Goal: Information Seeking & Learning: Find specific fact

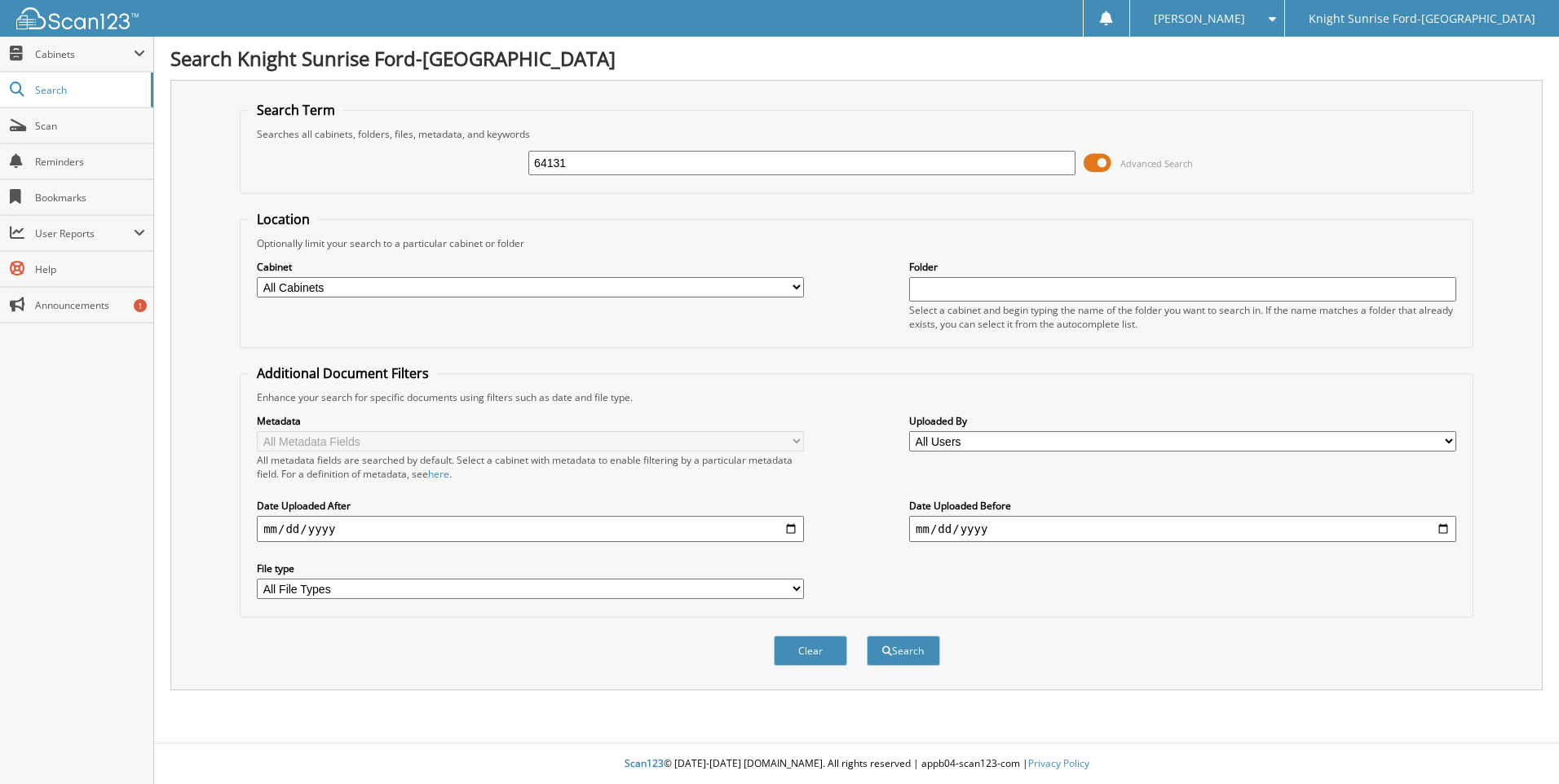
type input "64131"
click at [867, 636] on button "Search" at bounding box center [903, 651] width 73 height 30
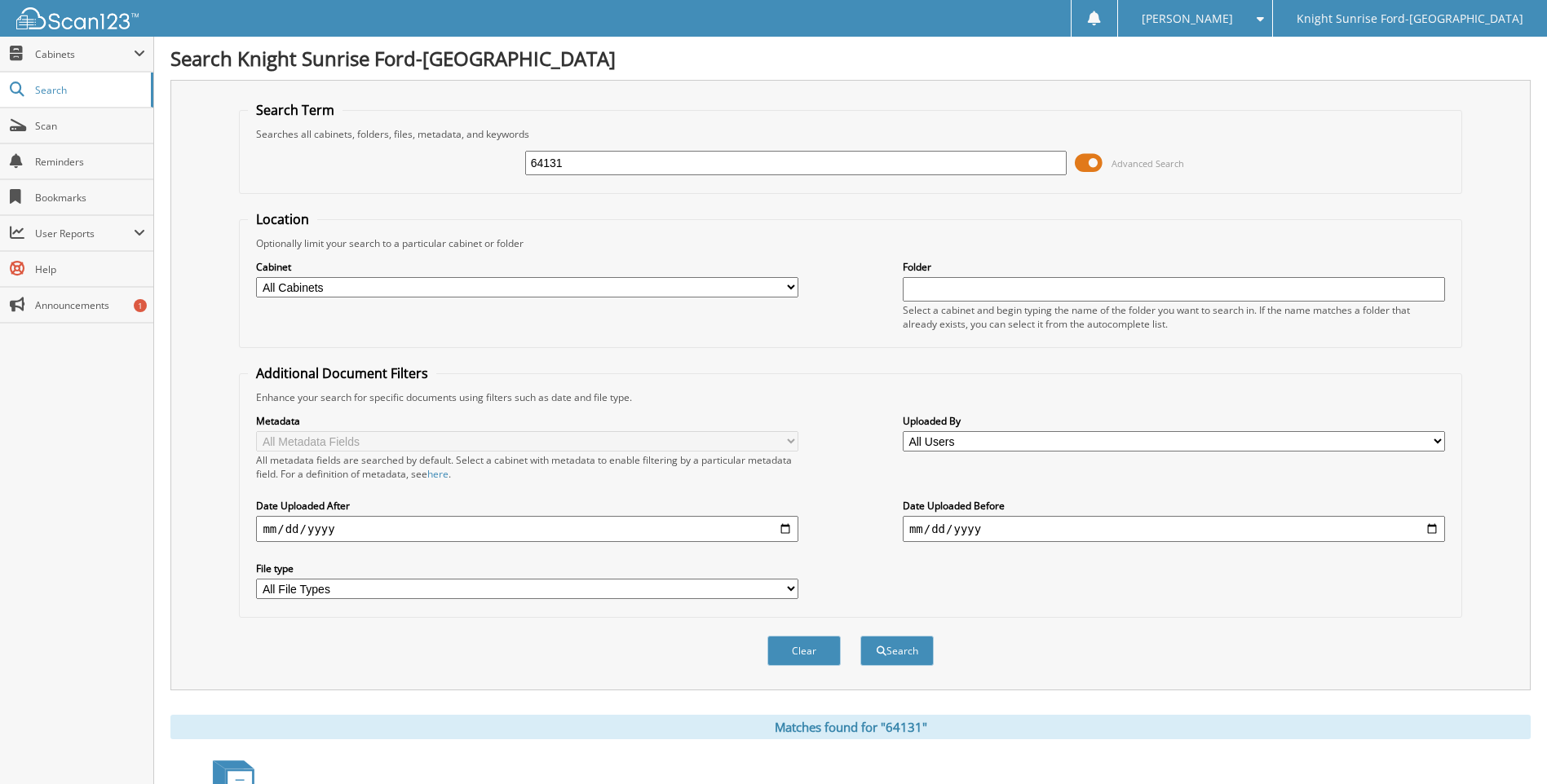
click at [627, 165] on input "64131" at bounding box center [796, 163] width 542 height 24
type input "641317"
click at [860, 636] on button "Search" at bounding box center [897, 651] width 73 height 30
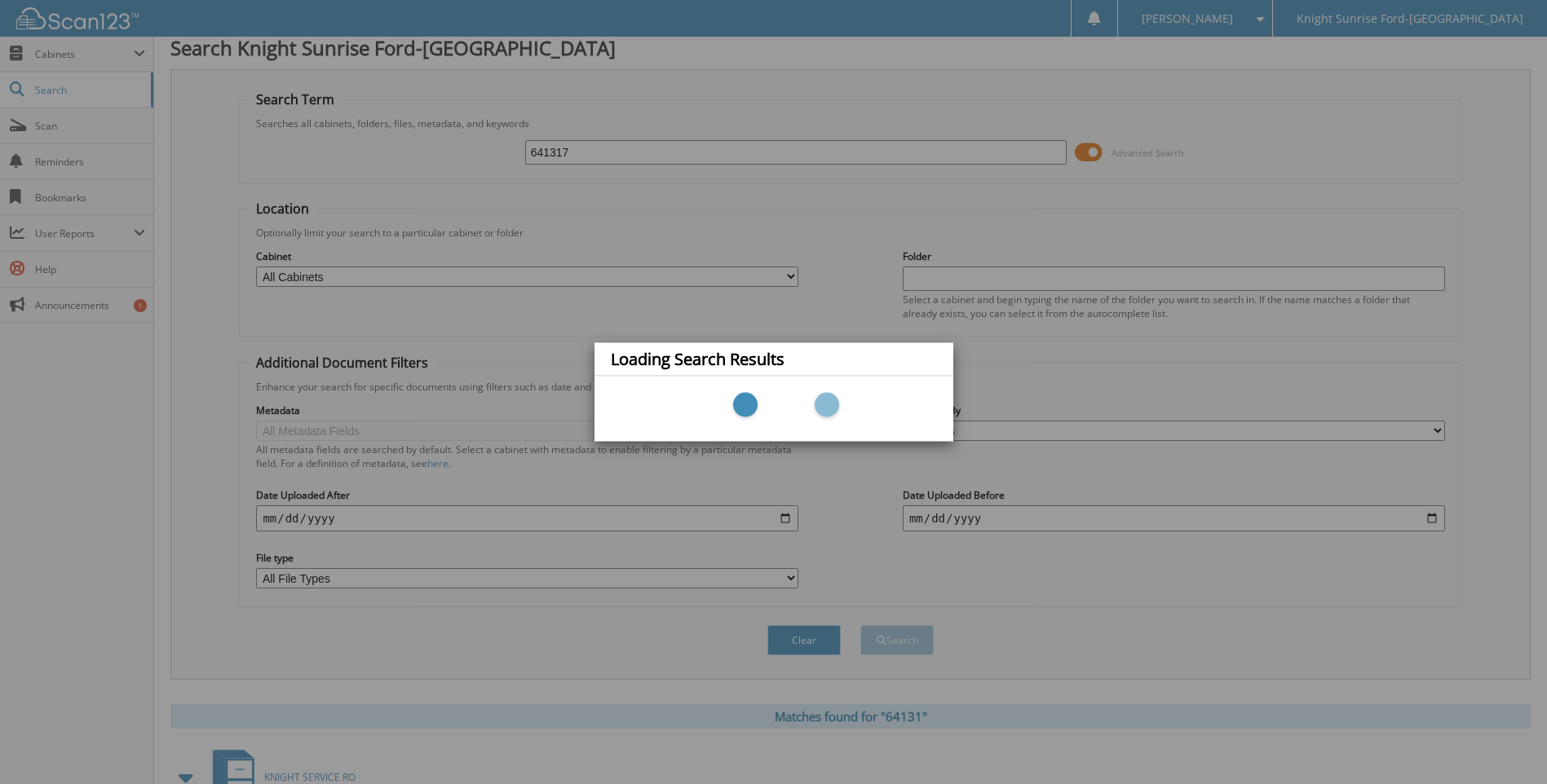
scroll to position [75, 0]
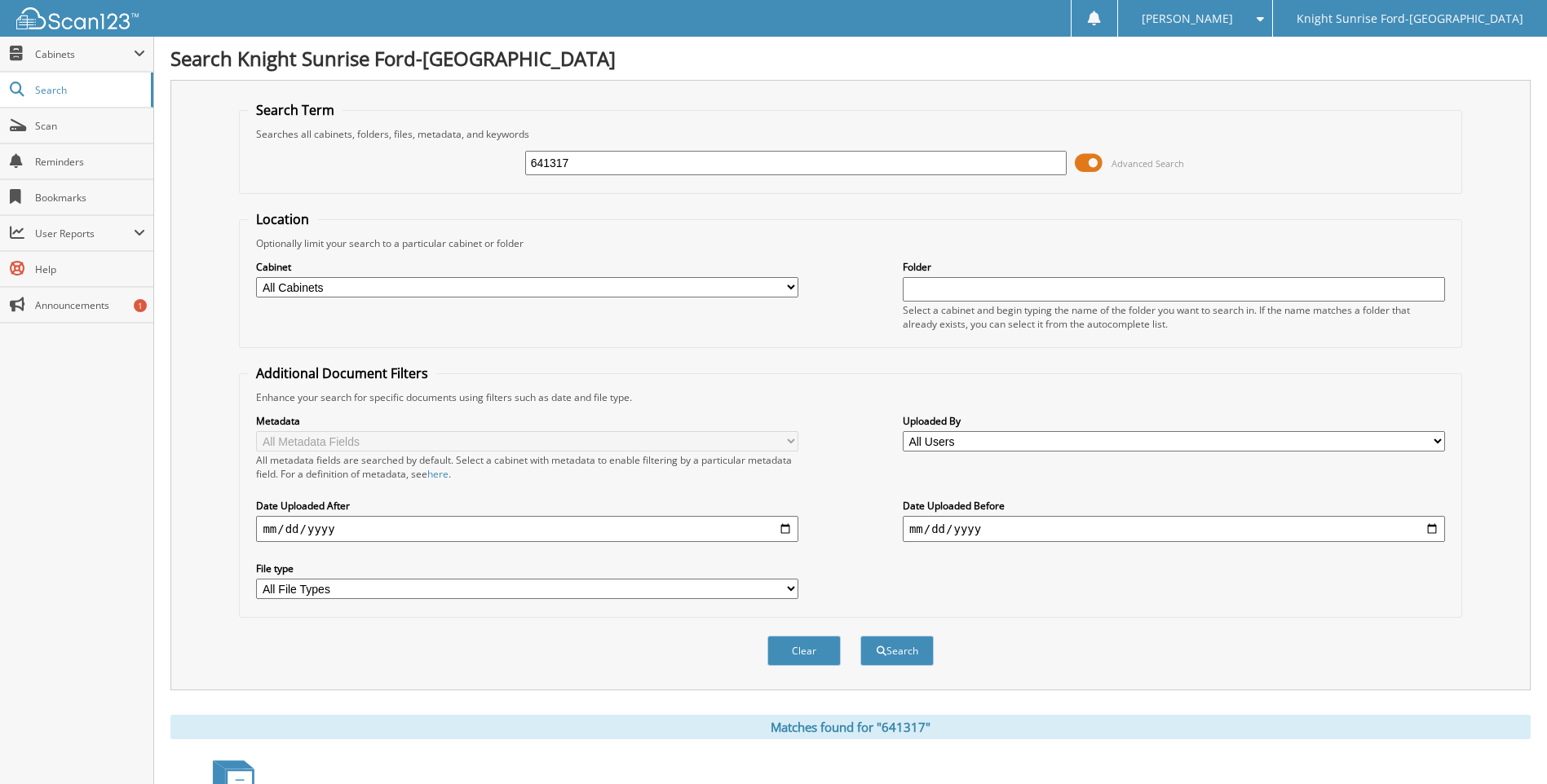
drag, startPoint x: 614, startPoint y: 173, endPoint x: 556, endPoint y: 162, distance: 59.0
click at [556, 162] on input "641317" at bounding box center [796, 163] width 542 height 24
type input "6"
type input "642499"
click at [860, 636] on button "Search" at bounding box center [897, 651] width 73 height 30
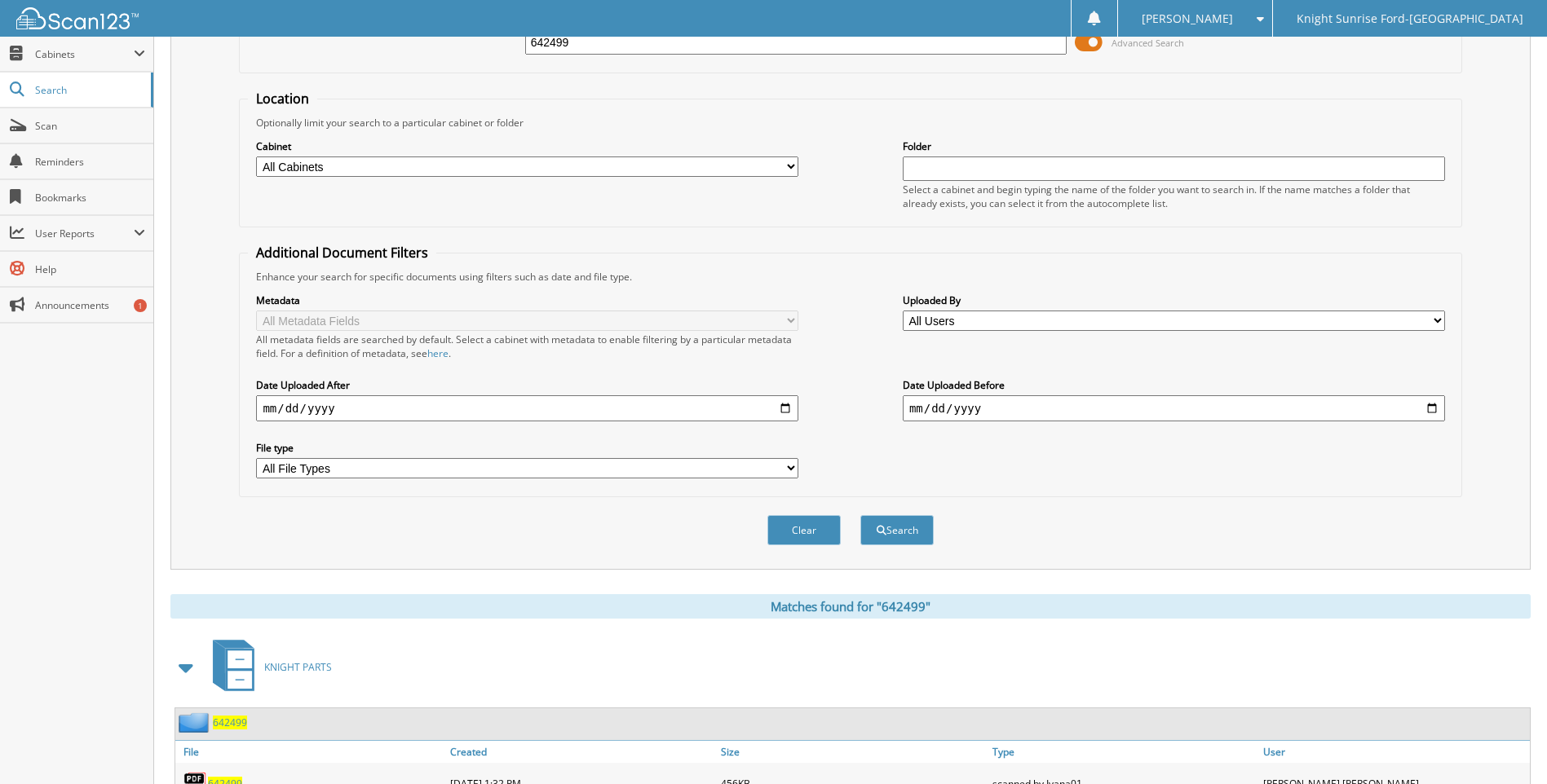
scroll to position [254, 0]
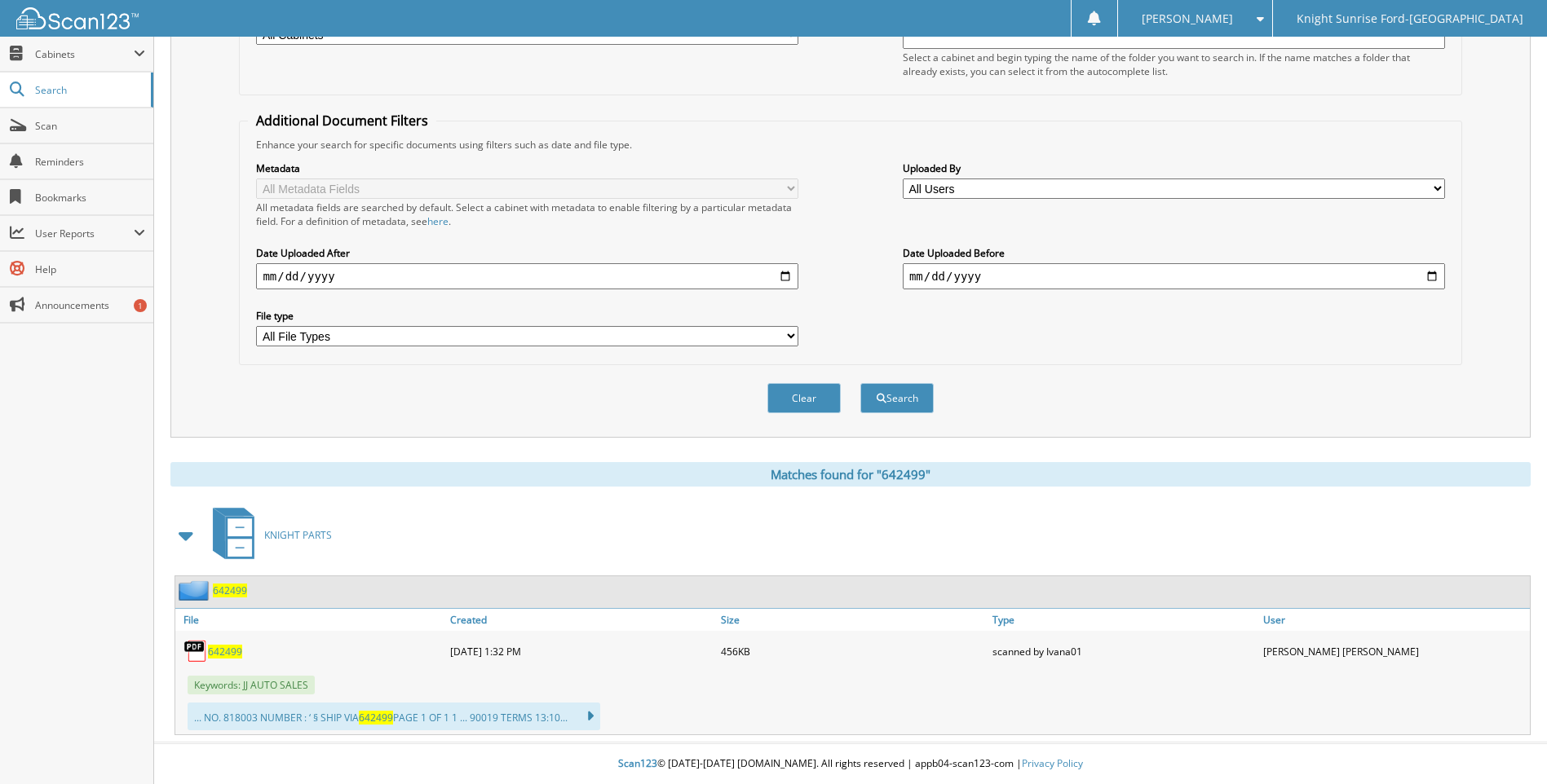
click at [223, 656] on span "642499" at bounding box center [225, 651] width 34 height 14
click at [1121, 129] on fieldset "Additional Document Filters Enhance your search for specific documents using fi…" at bounding box center [850, 238] width 1222 height 254
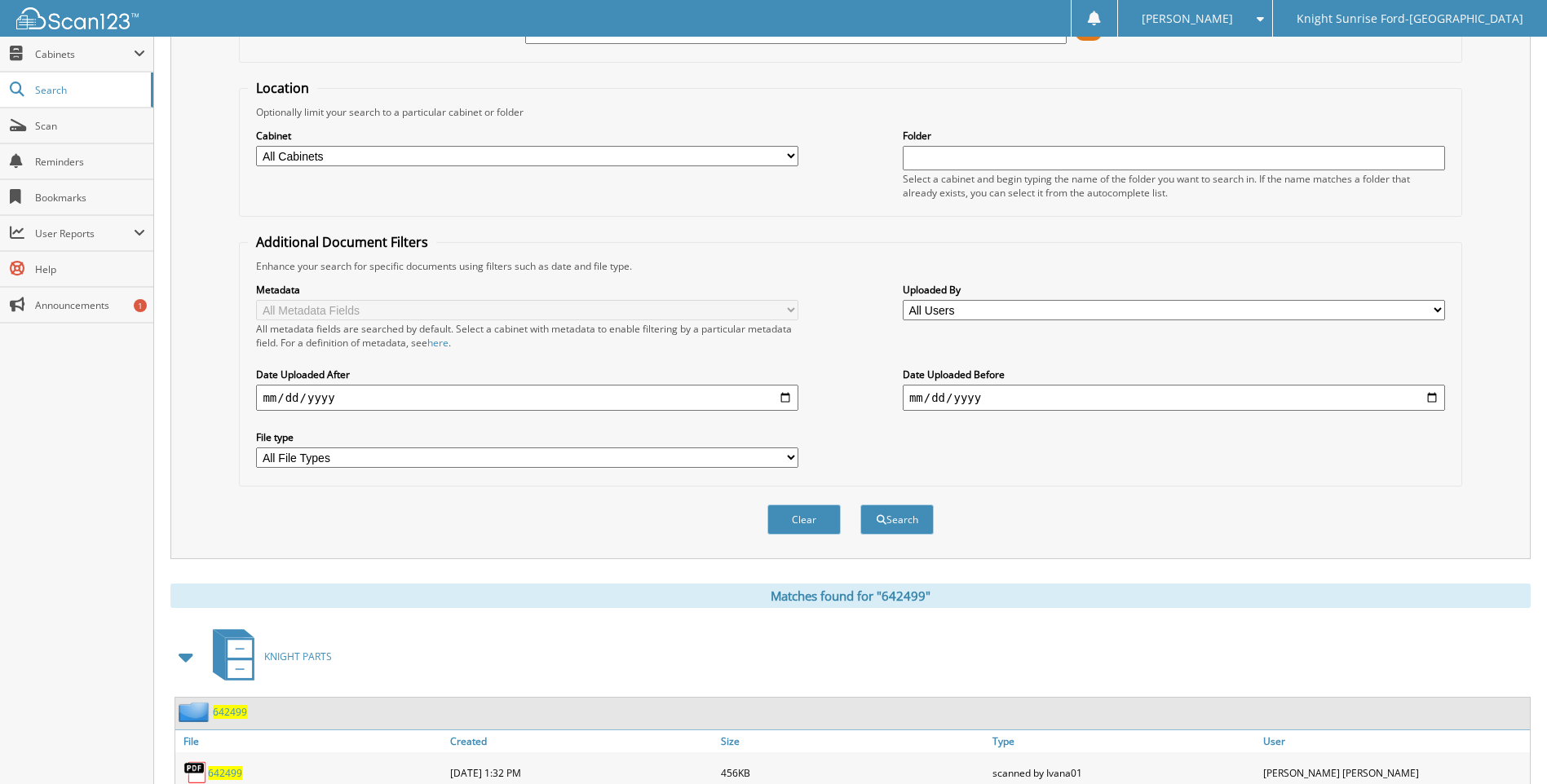
scroll to position [9, 0]
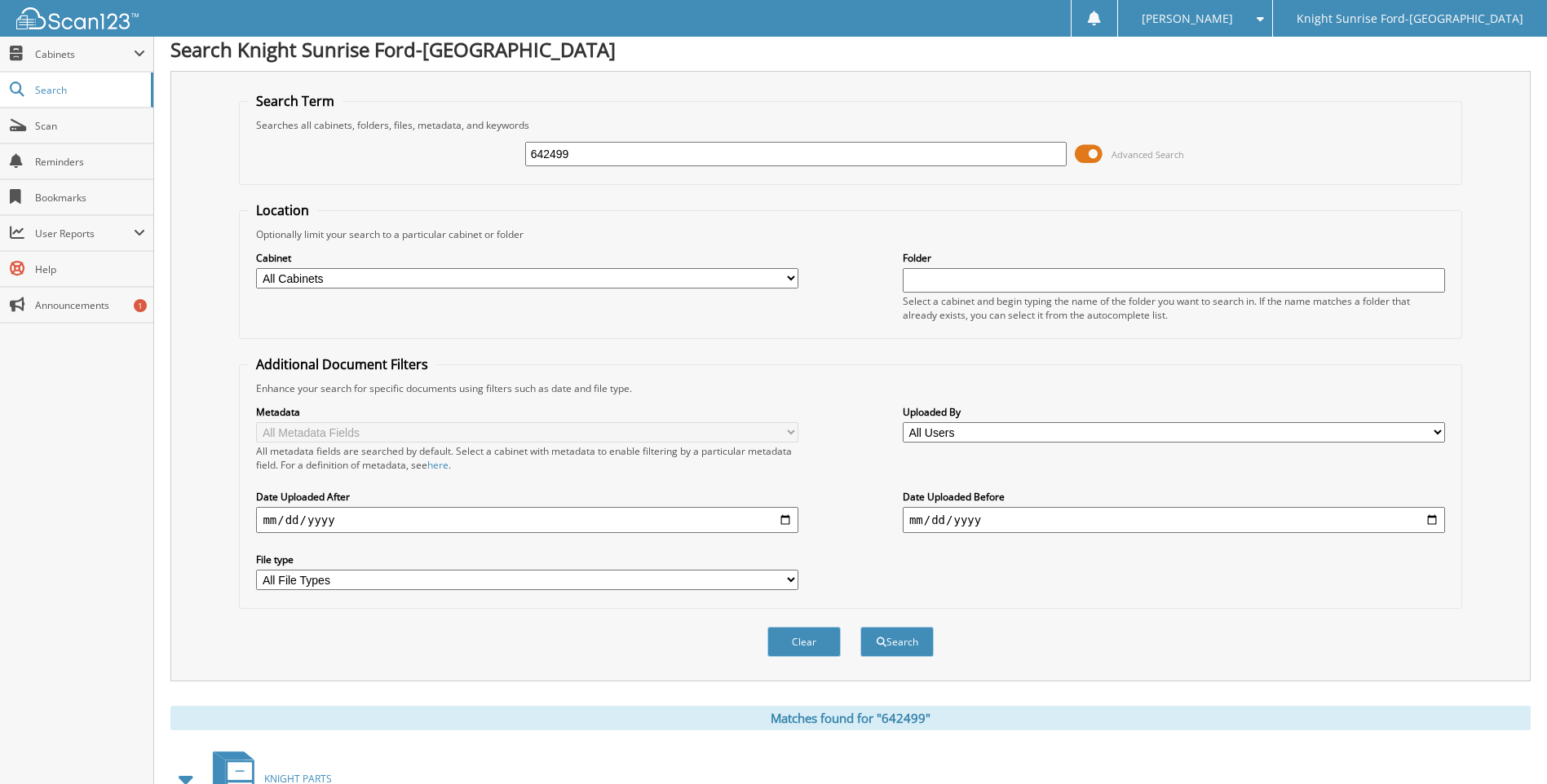
click at [619, 155] on input "642499" at bounding box center [796, 154] width 542 height 24
drag, startPoint x: 616, startPoint y: 160, endPoint x: 447, endPoint y: 166, distance: 169.1
click at [455, 156] on div "642499 Advanced Search" at bounding box center [850, 153] width 1205 height 44
type input "m"
type input "MUB34029"
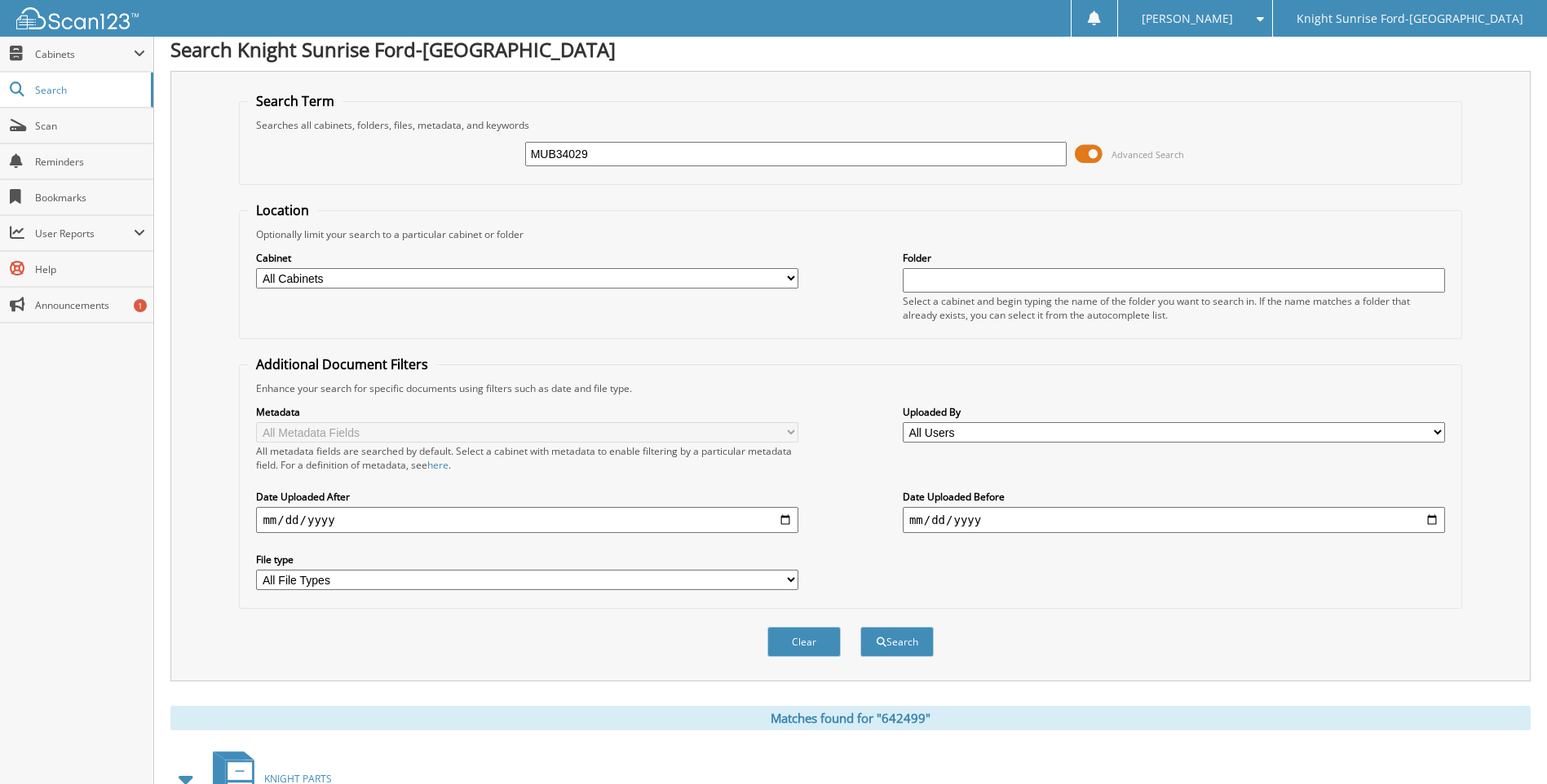
click at [860, 627] on button "Search" at bounding box center [897, 642] width 73 height 30
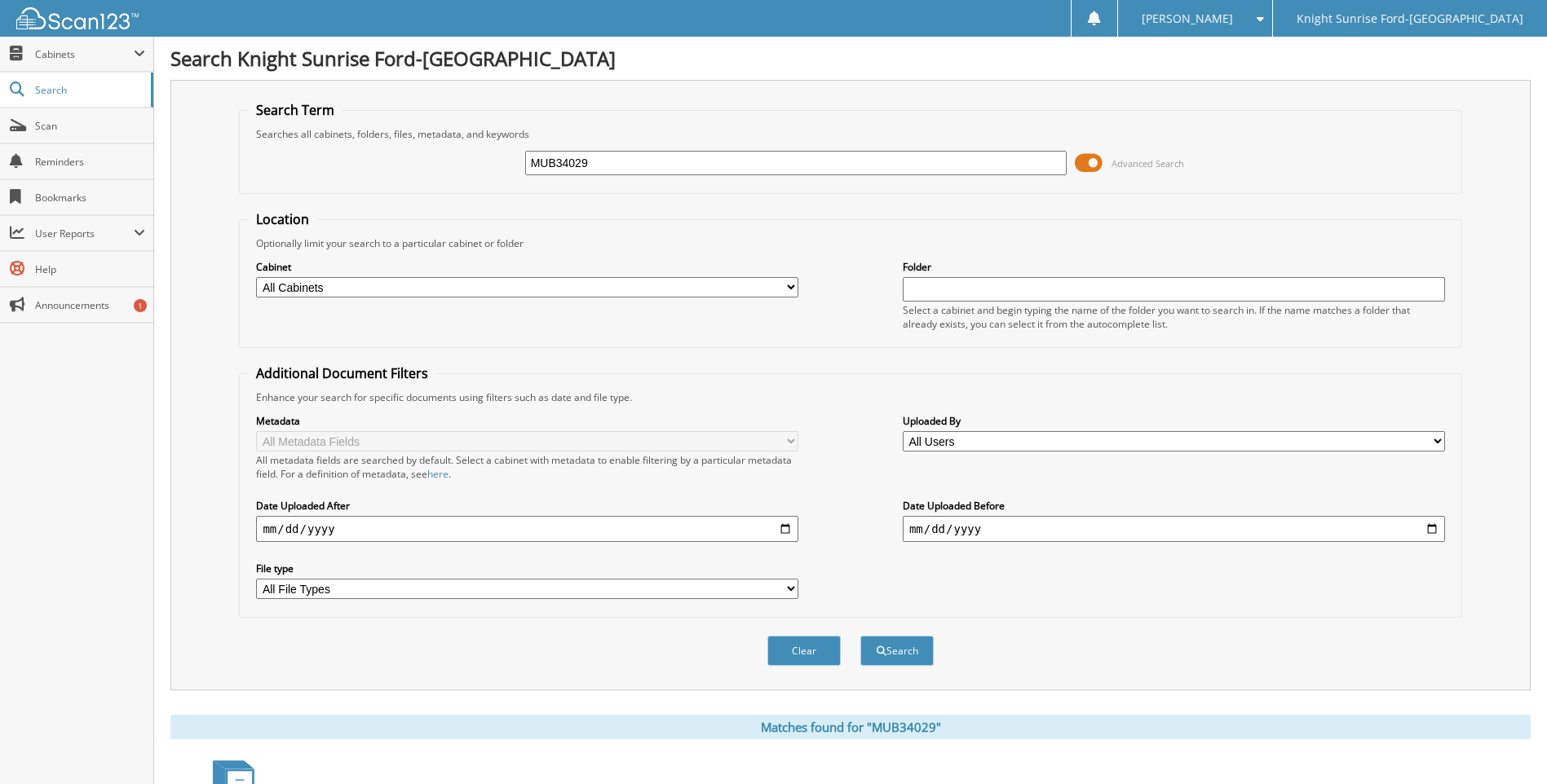
drag, startPoint x: 638, startPoint y: 174, endPoint x: 460, endPoint y: 163, distance: 178.3
click at [460, 163] on div "MUB34029 Advanced Search" at bounding box center [850, 163] width 1205 height 44
type input "g"
type input "G11718"
click at [860, 636] on button "Search" at bounding box center [897, 651] width 73 height 30
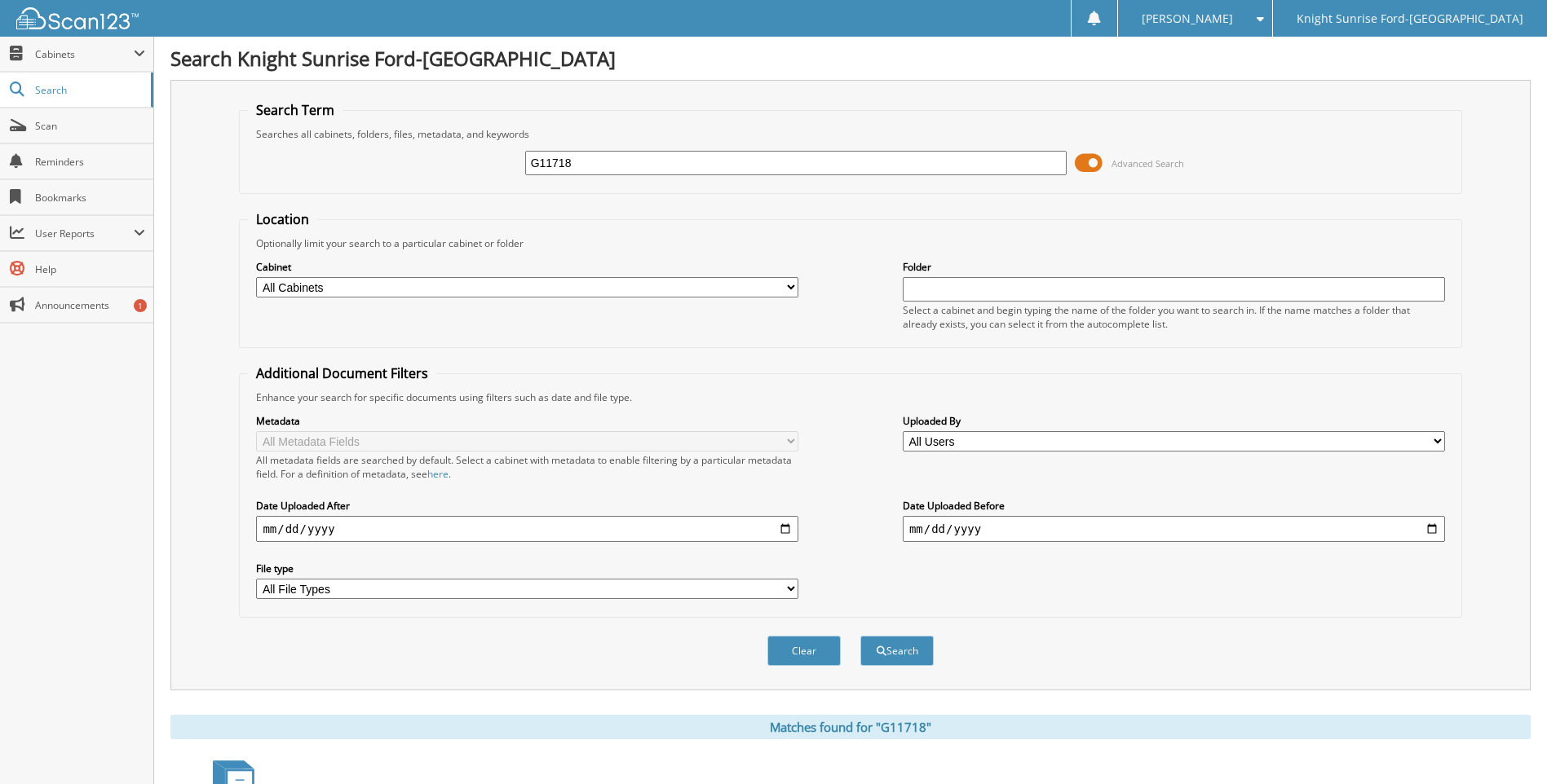
drag, startPoint x: 725, startPoint y: 162, endPoint x: 387, endPoint y: 156, distance: 338.1
click at [387, 156] on div "G11718 Advanced Search" at bounding box center [850, 163] width 1205 height 44
type input "644901C"
click at [860, 636] on button "Search" at bounding box center [897, 651] width 73 height 30
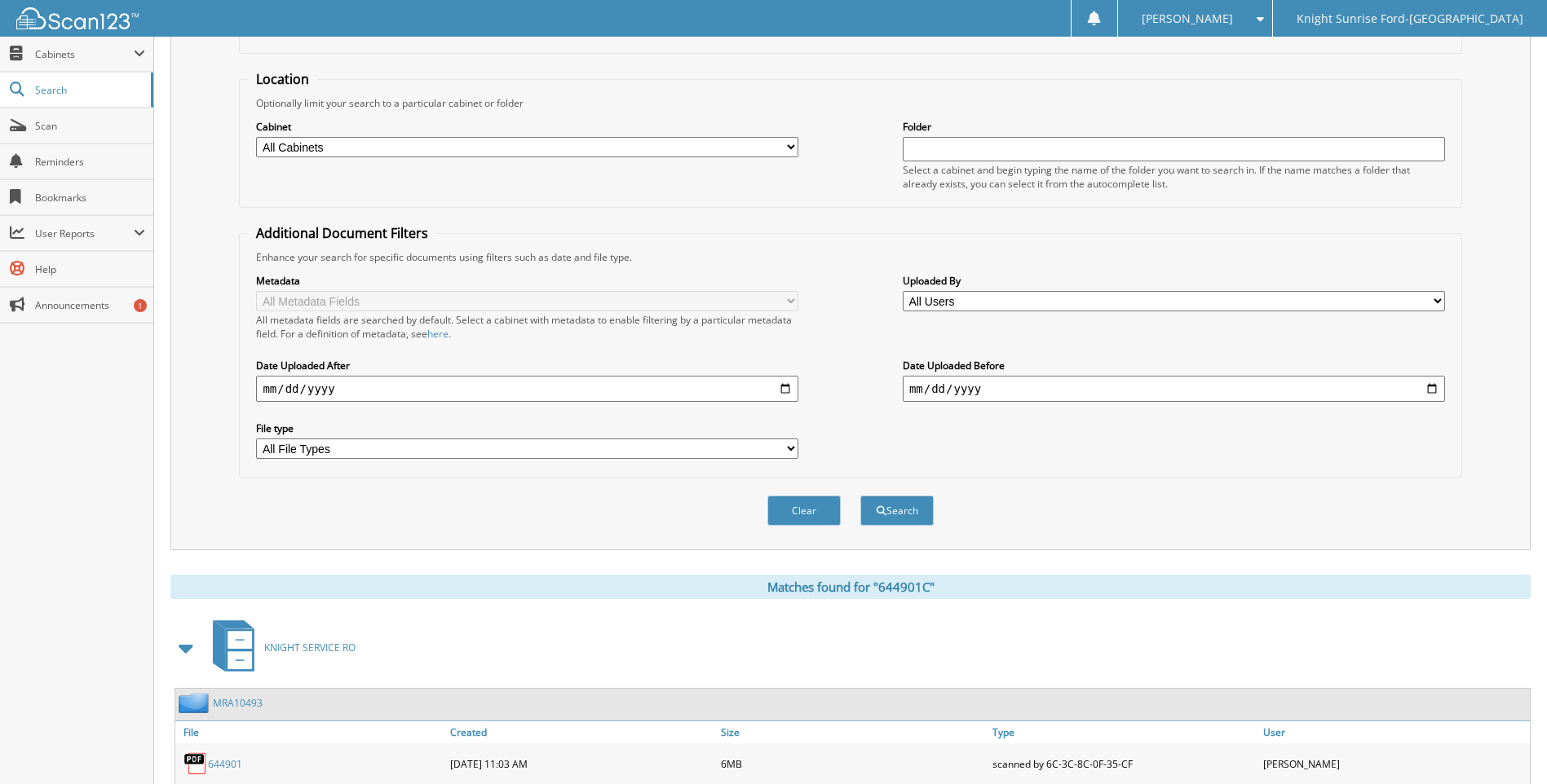
scroll to position [254, 0]
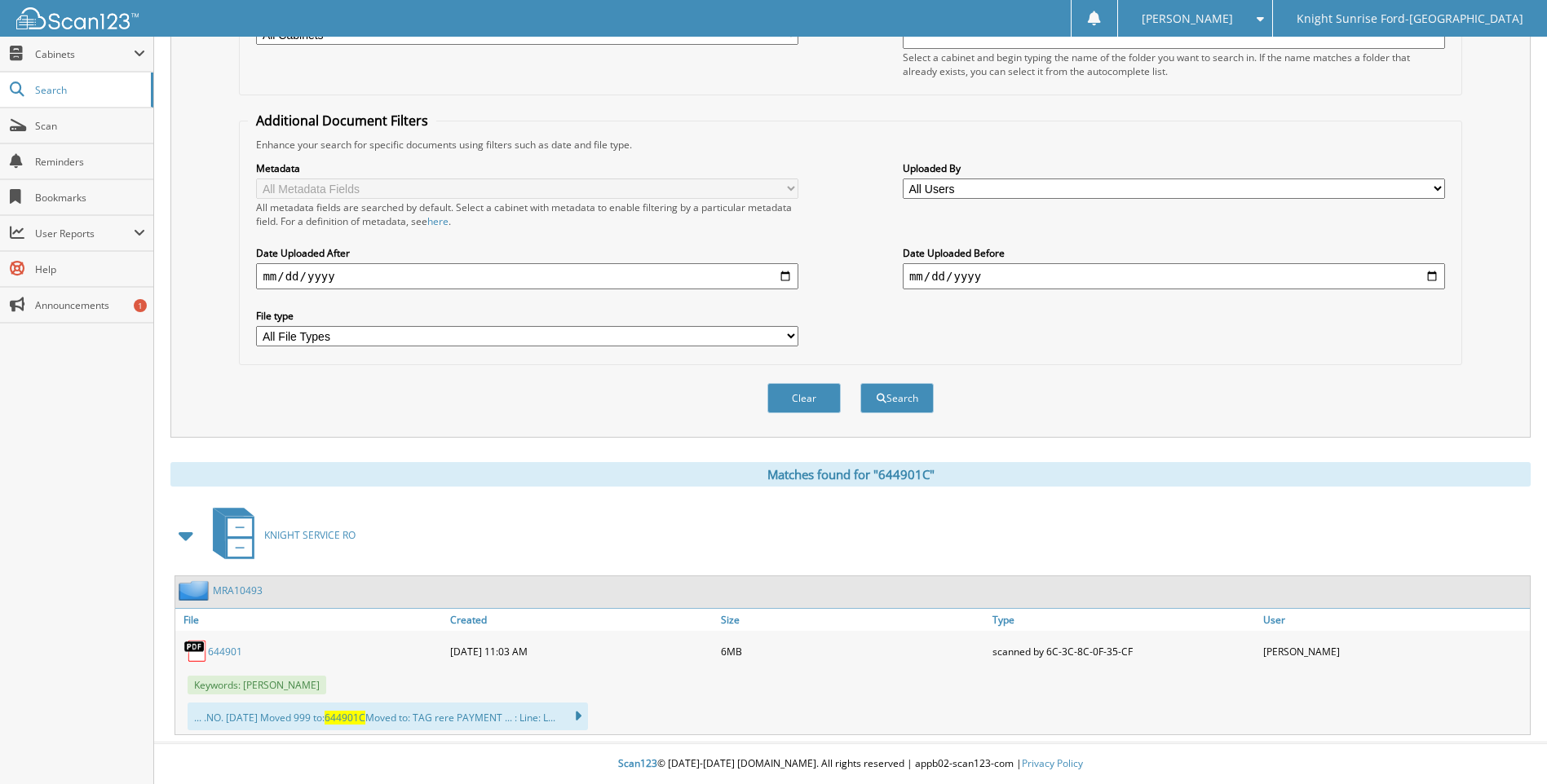
click at [232, 649] on link "644901" at bounding box center [225, 651] width 34 height 14
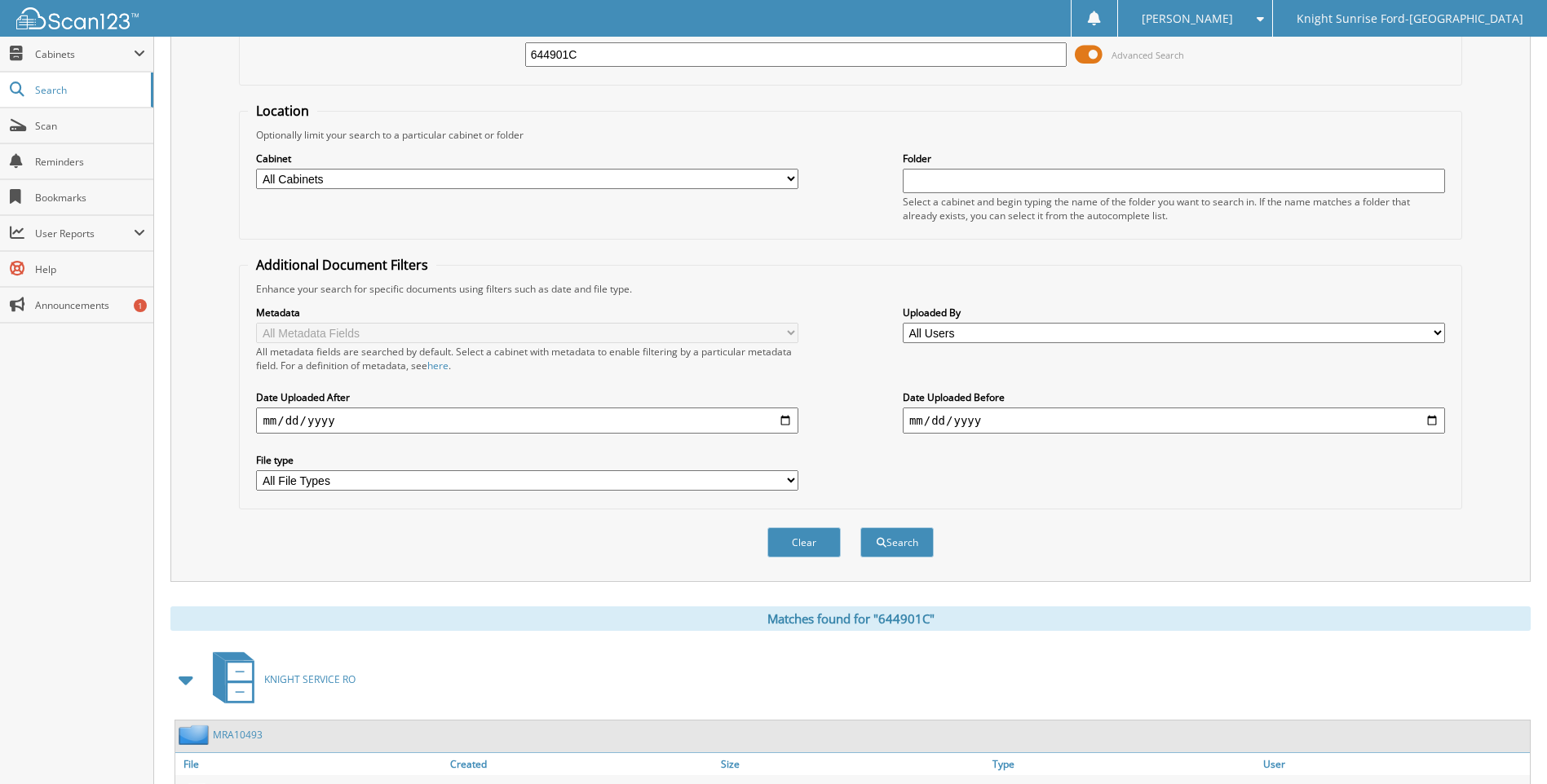
scroll to position [0, 0]
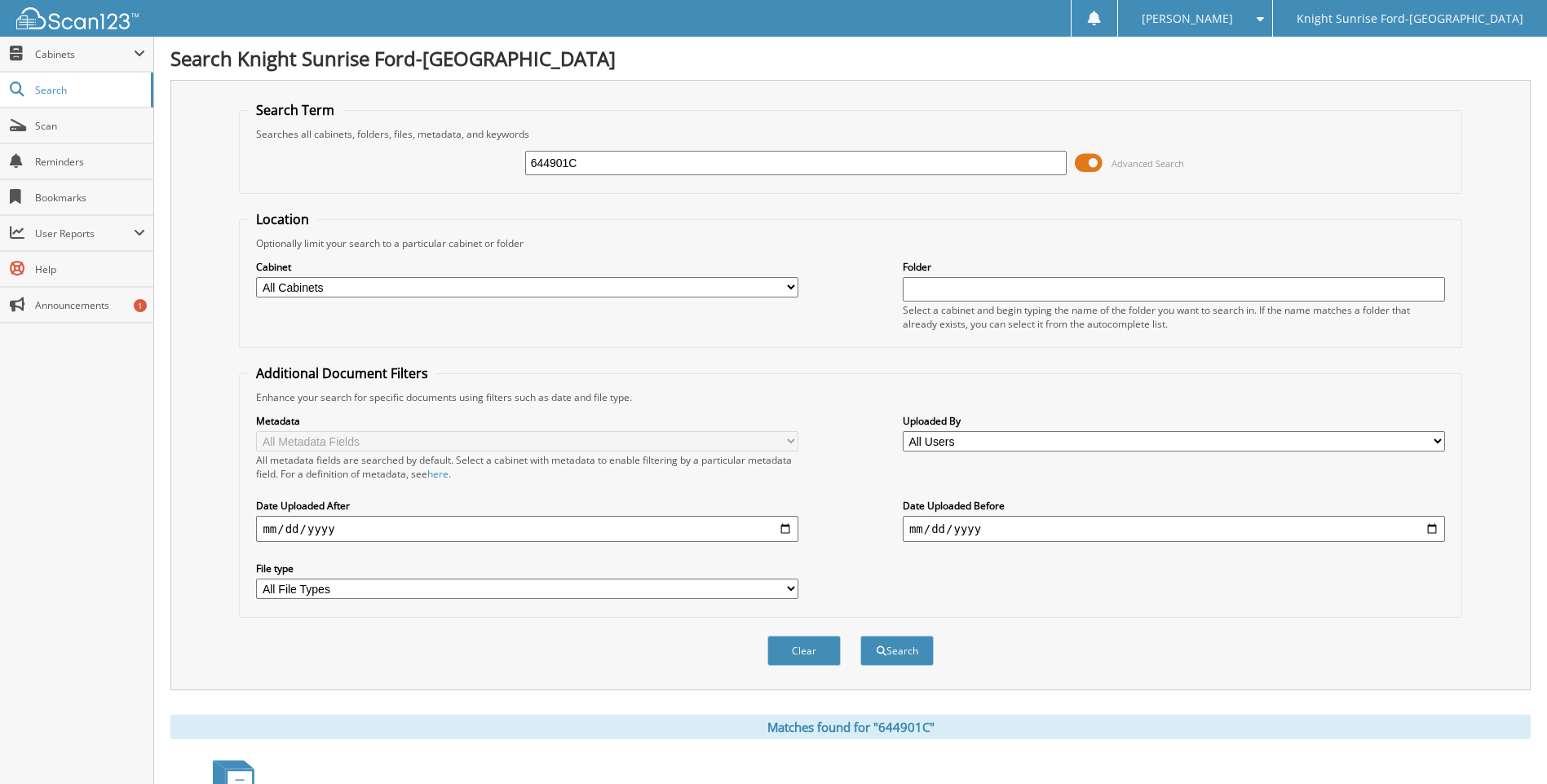
drag, startPoint x: 617, startPoint y: 166, endPoint x: 464, endPoint y: 165, distance: 153.0
click at [464, 165] on div "644901C Advanced Search" at bounding box center [850, 163] width 1205 height 44
type input "645571"
click at [860, 636] on button "Search" at bounding box center [897, 651] width 73 height 30
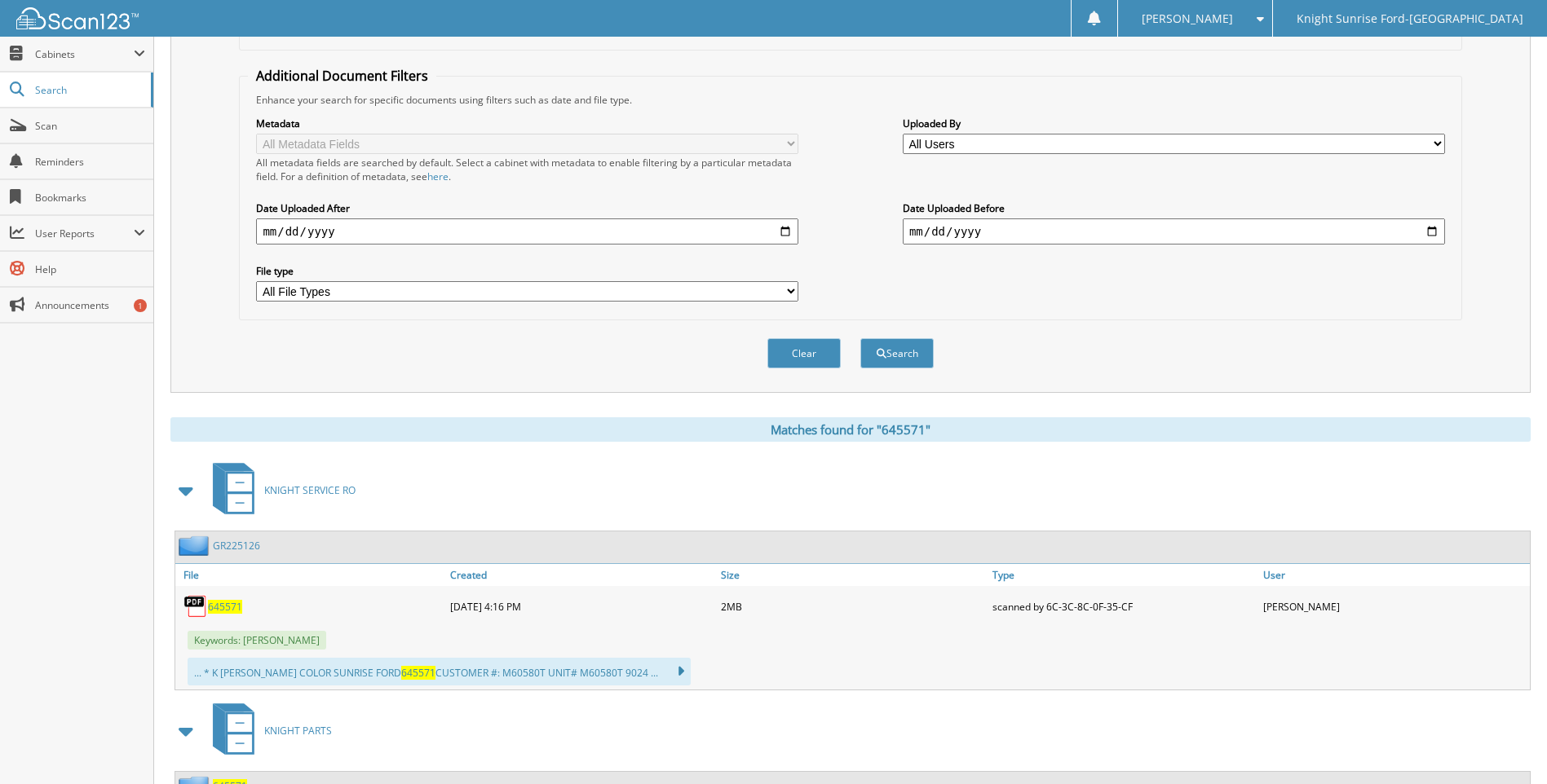
scroll to position [326, 0]
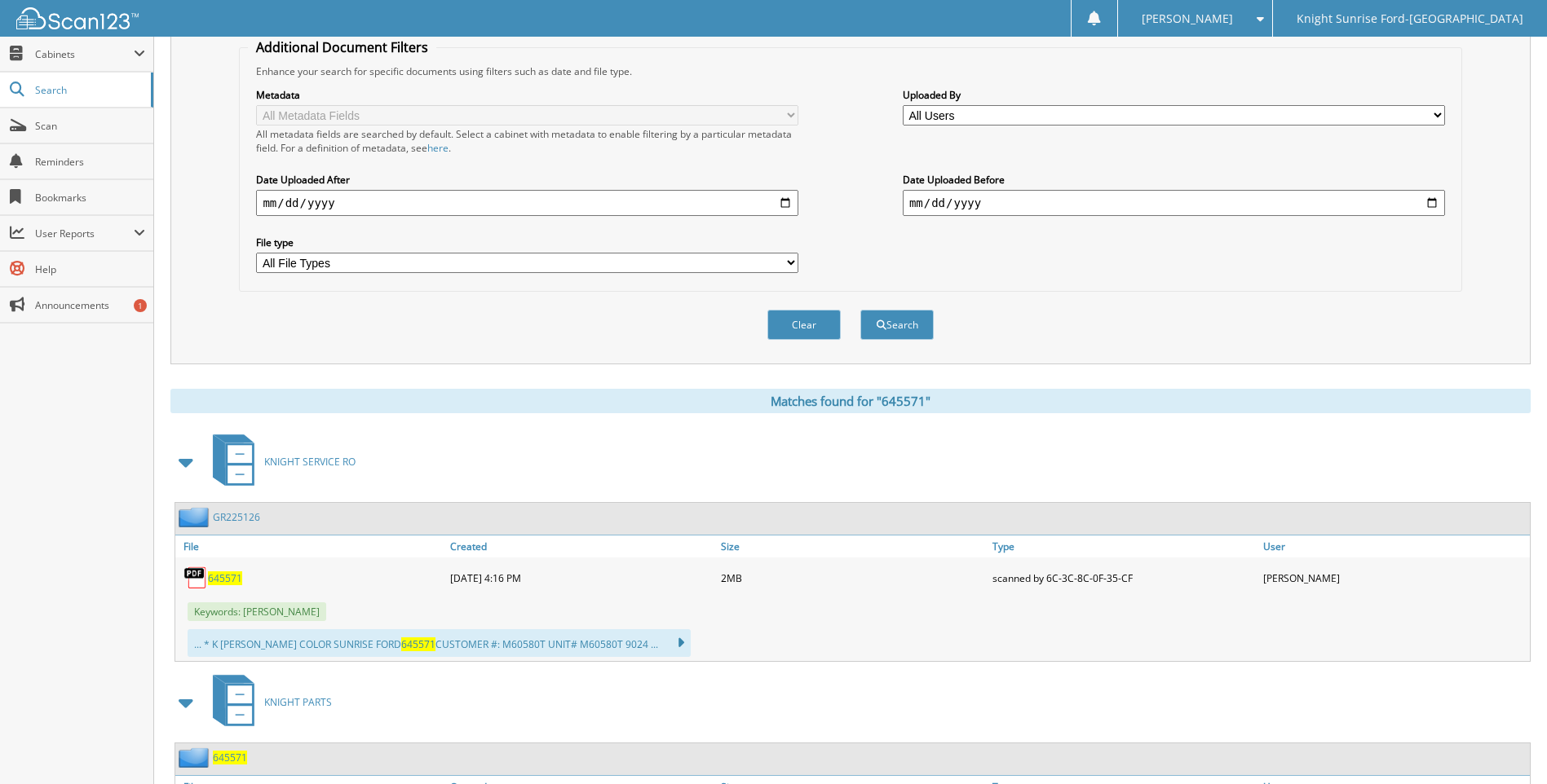
click at [223, 583] on span "645571" at bounding box center [225, 578] width 34 height 14
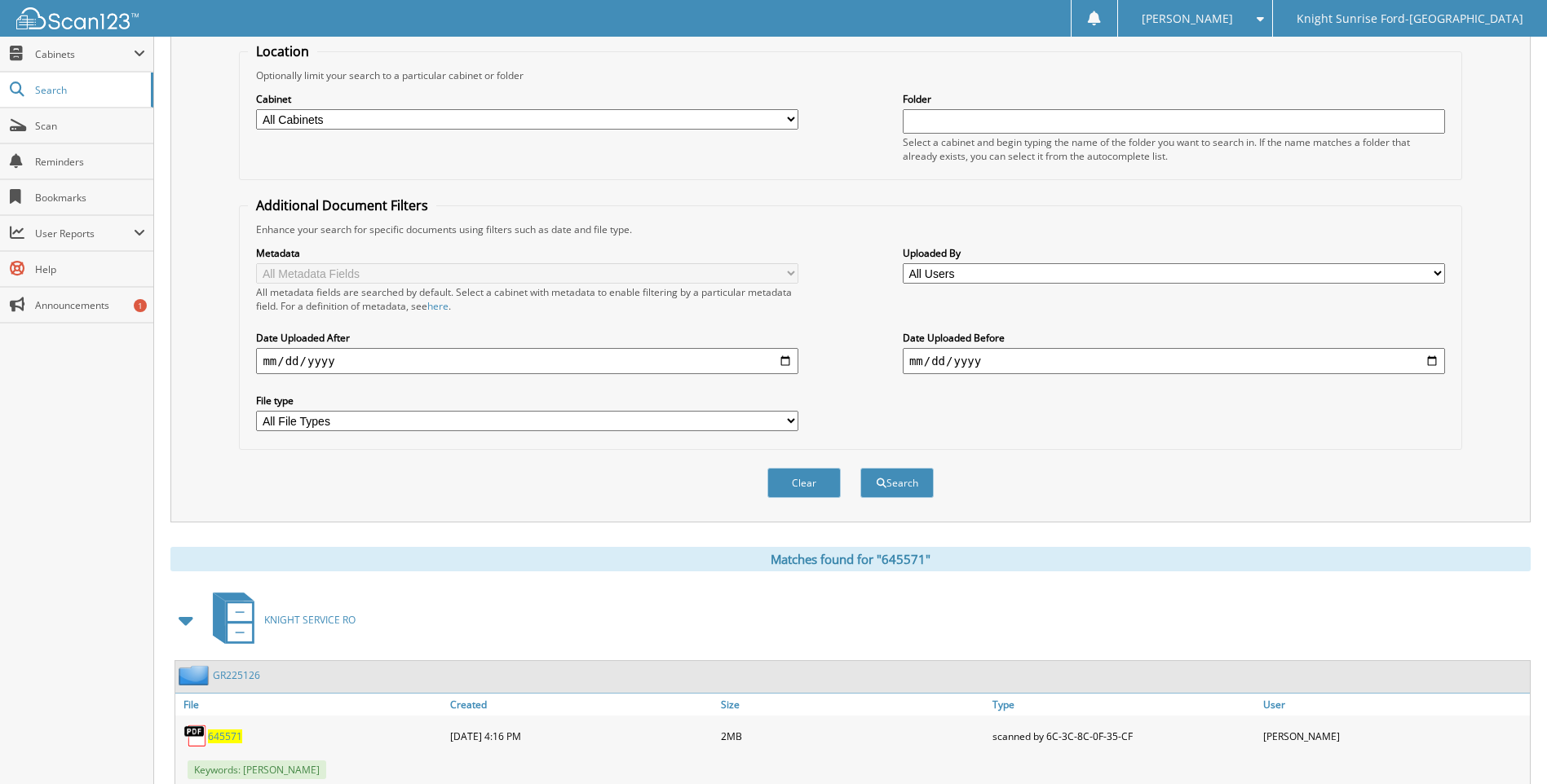
scroll to position [0, 0]
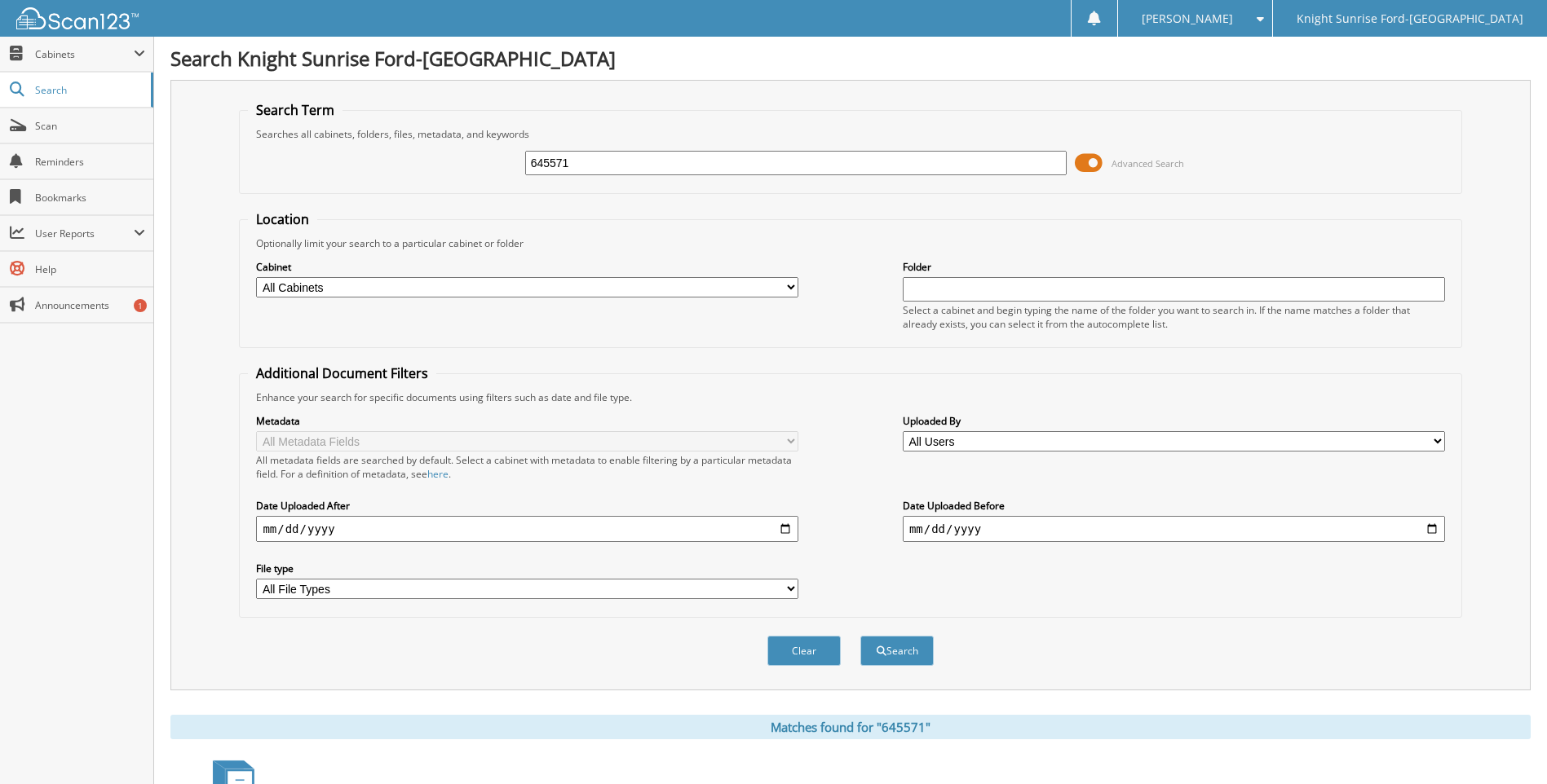
drag, startPoint x: 626, startPoint y: 157, endPoint x: 509, endPoint y: 161, distance: 117.1
click at [520, 161] on div "645571 Advanced Search" at bounding box center [850, 163] width 1205 height 44
type input "633970"
click at [860, 636] on button "Search" at bounding box center [897, 651] width 73 height 30
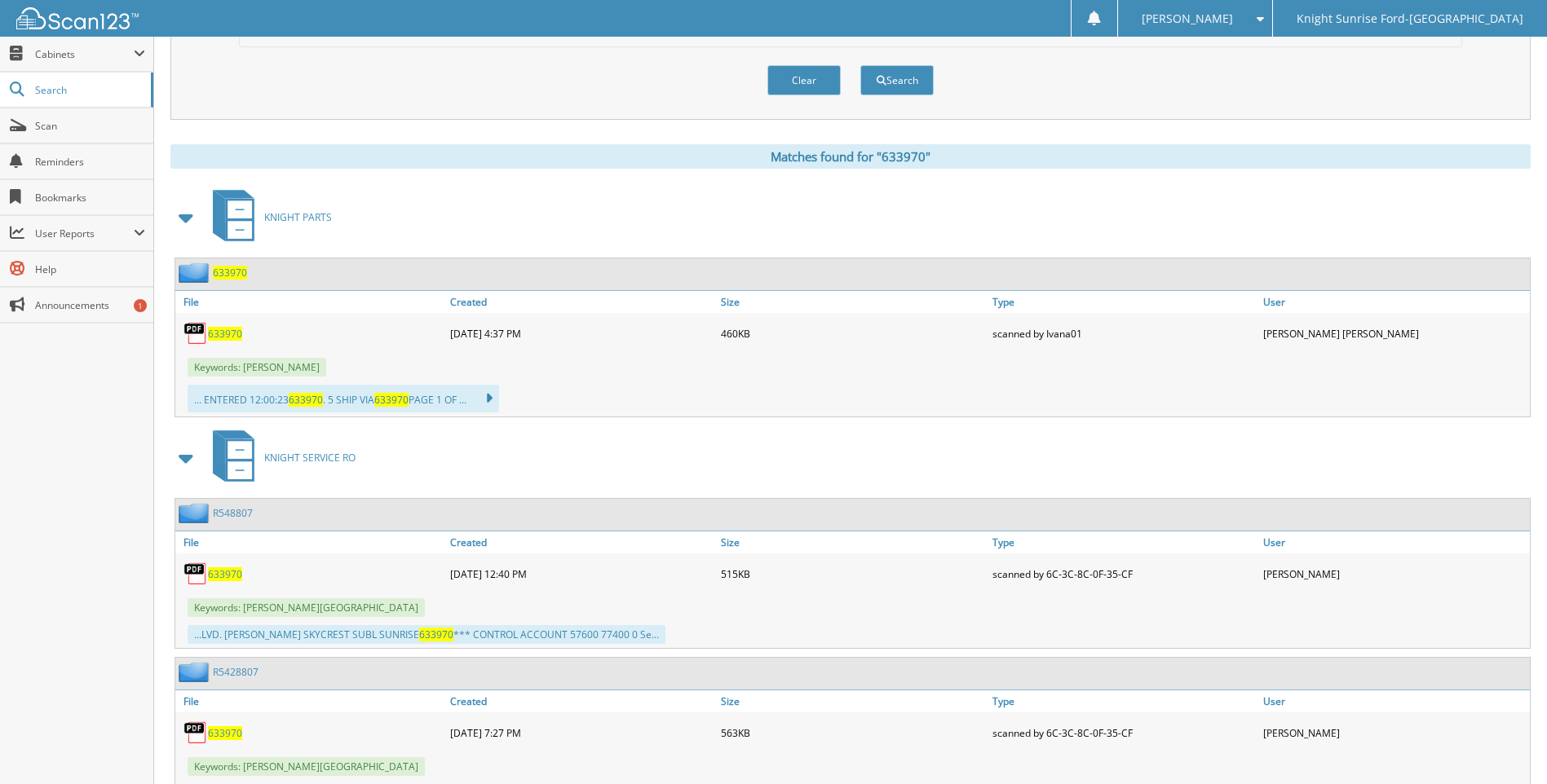
scroll to position [644, 0]
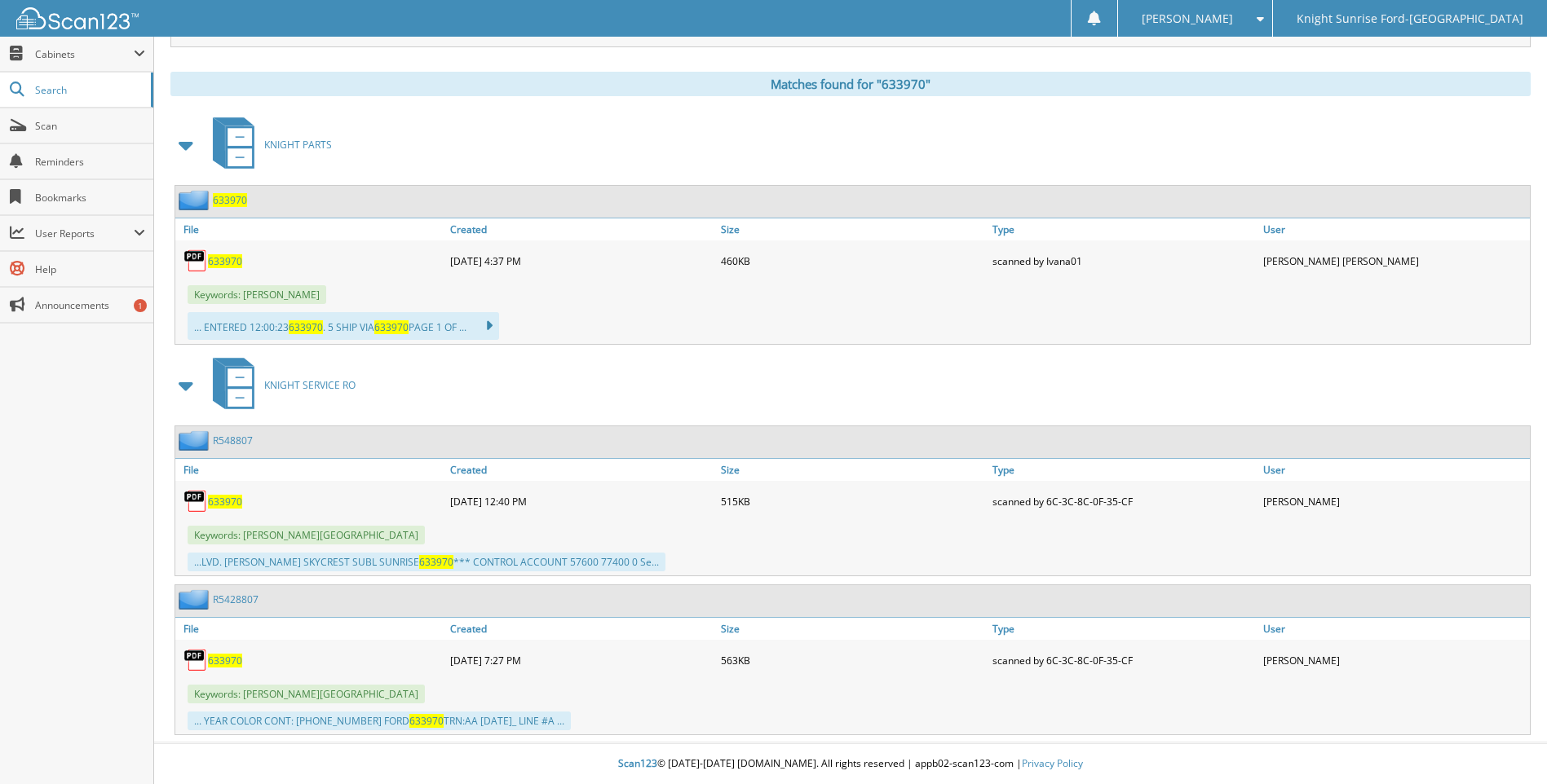
click at [231, 504] on span "633970" at bounding box center [225, 501] width 34 height 14
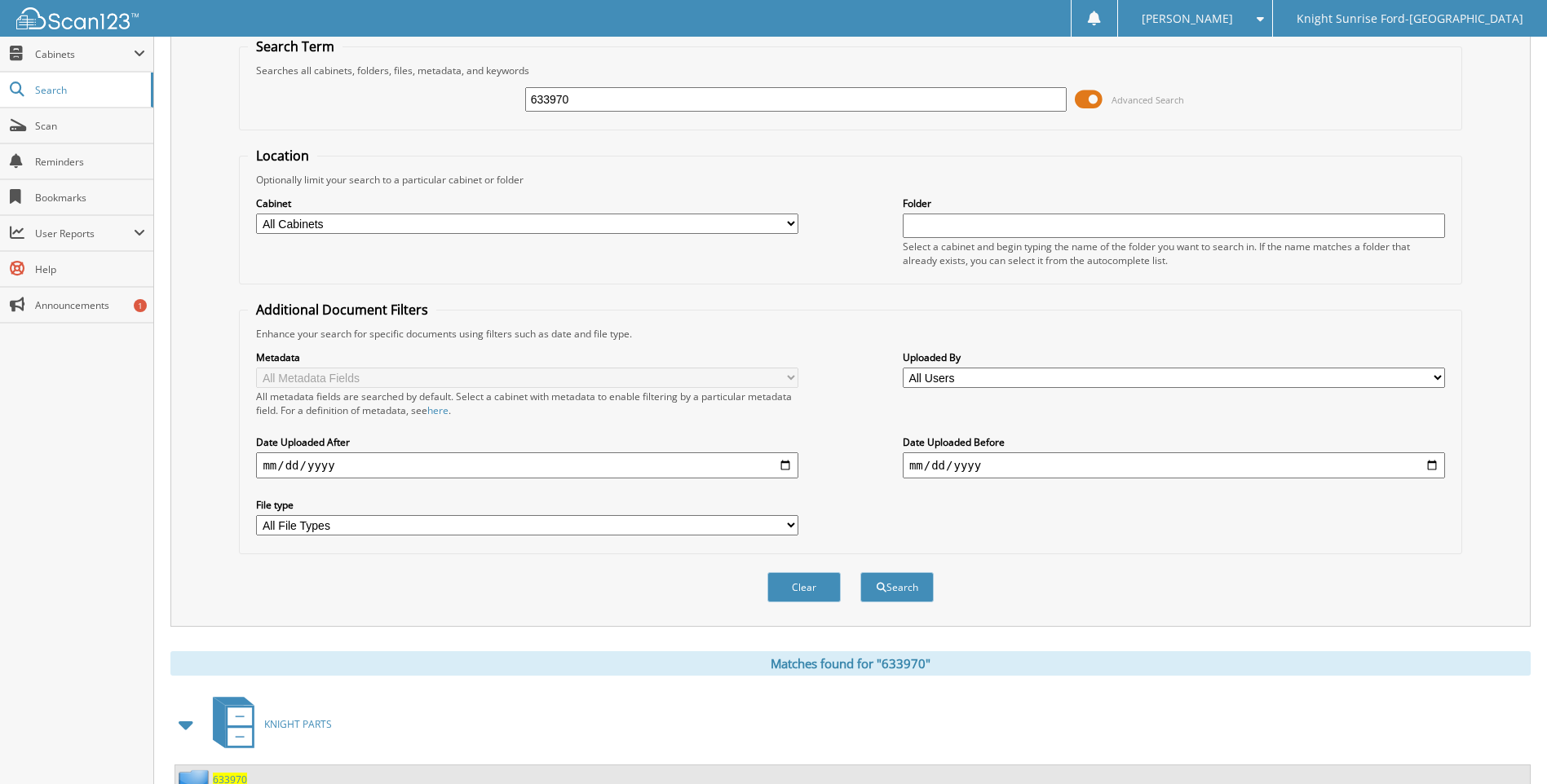
scroll to position [0, 0]
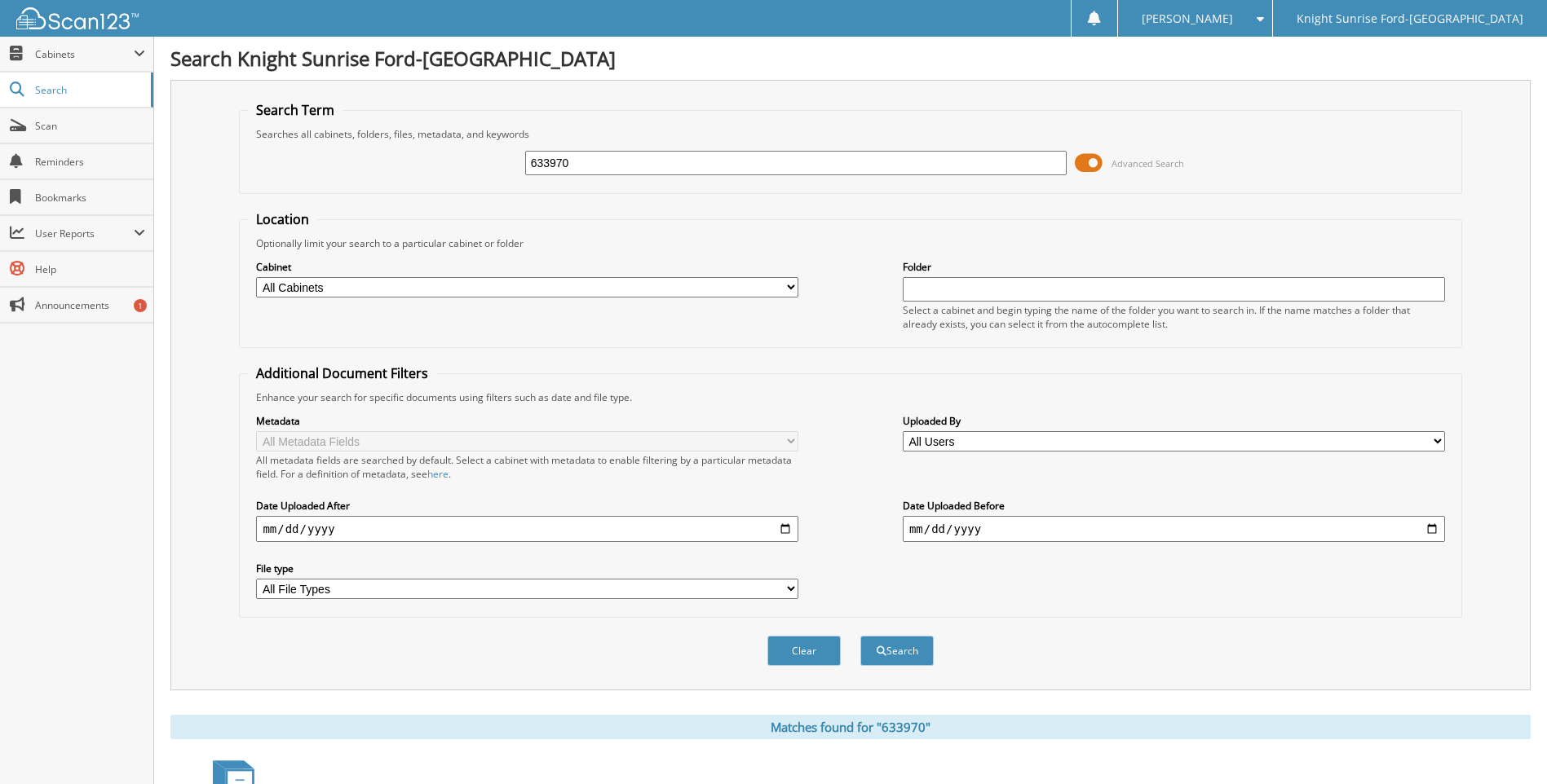
click at [638, 171] on div "633970" at bounding box center [796, 163] width 542 height 28
drag, startPoint x: 638, startPoint y: 166, endPoint x: 462, endPoint y: 162, distance: 176.0
click at [462, 162] on div "633970 Advanced Search" at bounding box center [850, 163] width 1205 height 44
type input "636973"
click at [860, 636] on button "Search" at bounding box center [897, 651] width 73 height 30
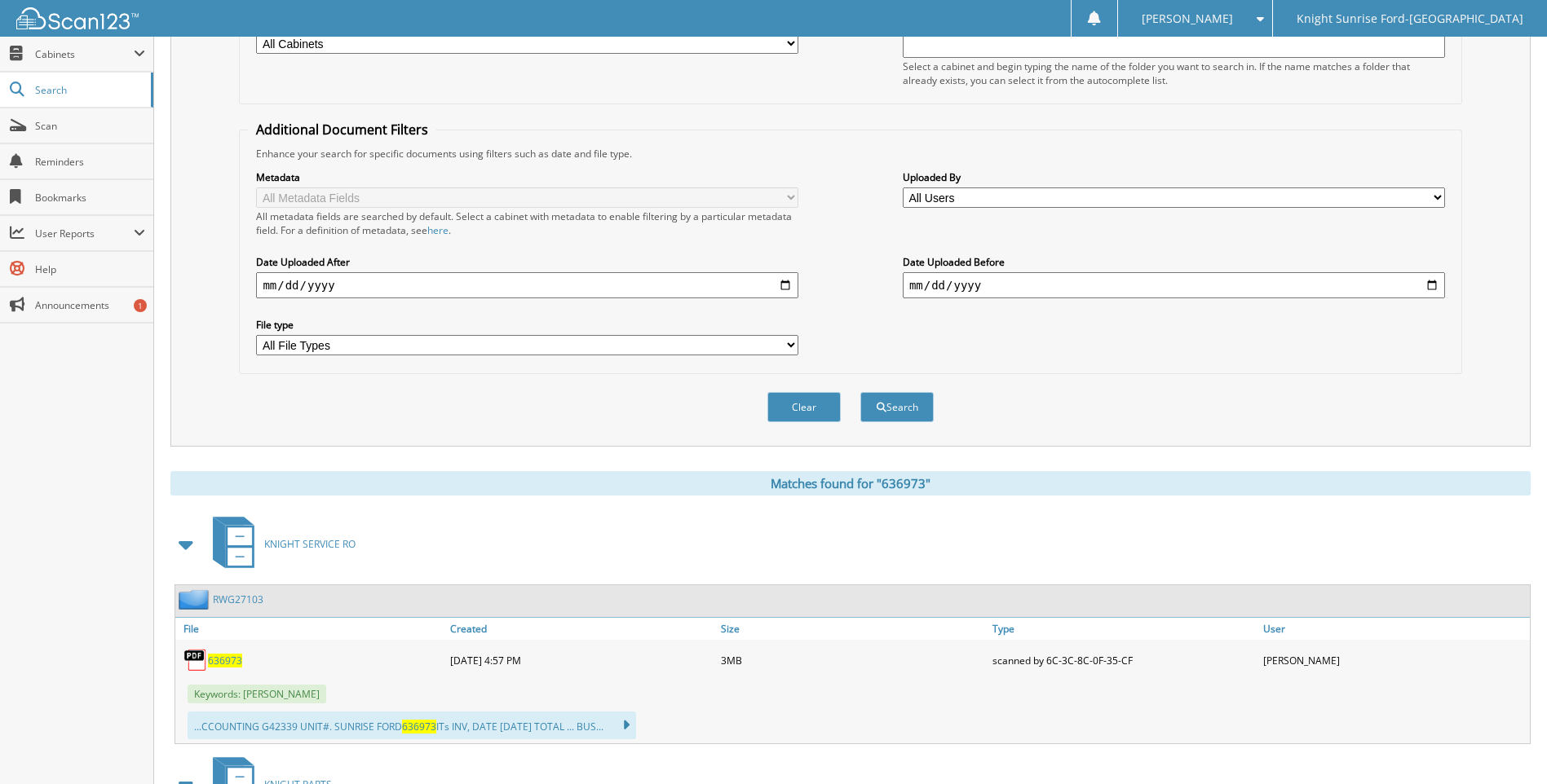
scroll to position [494, 0]
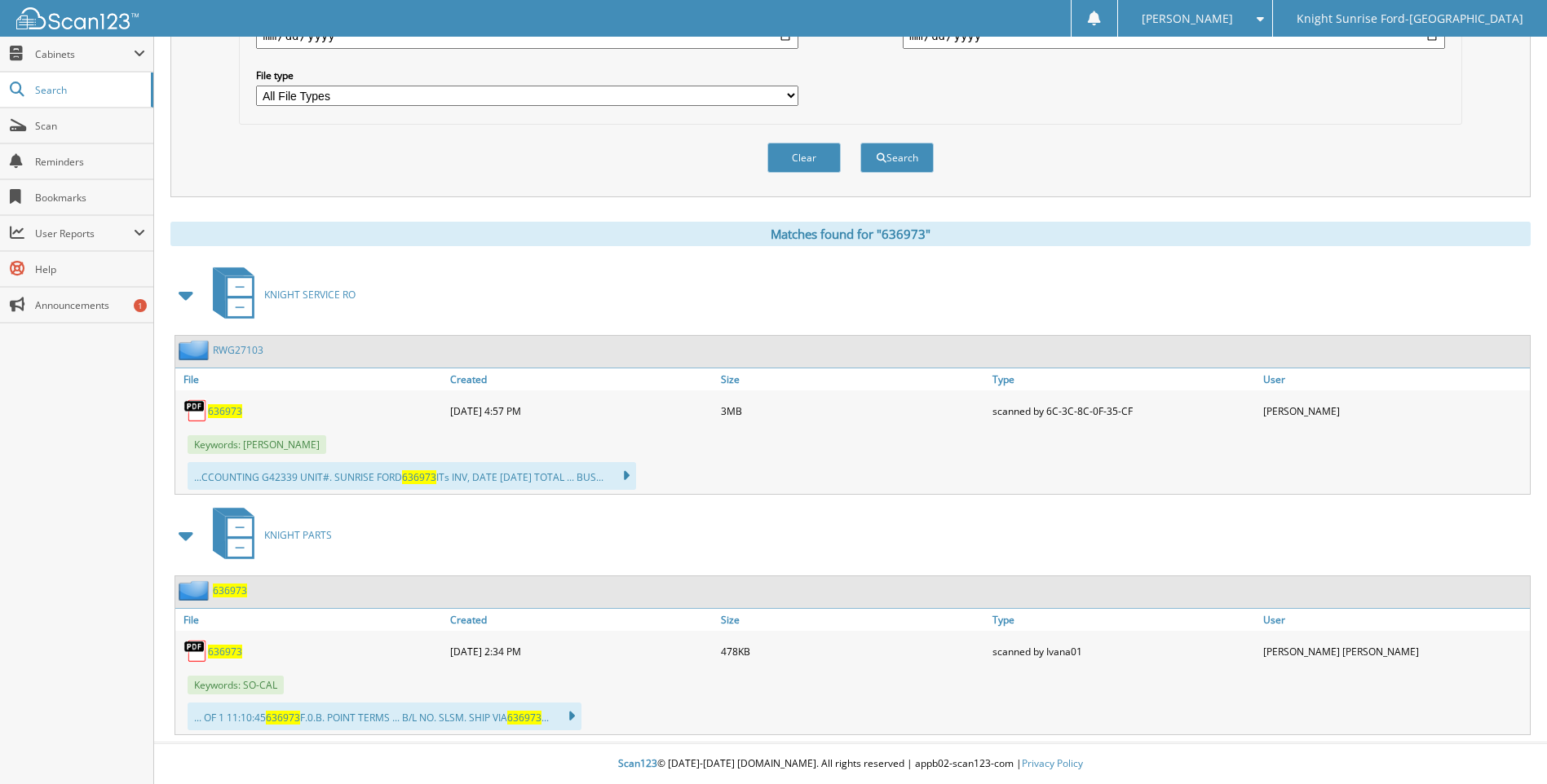
click at [220, 413] on span "636973" at bounding box center [225, 411] width 34 height 14
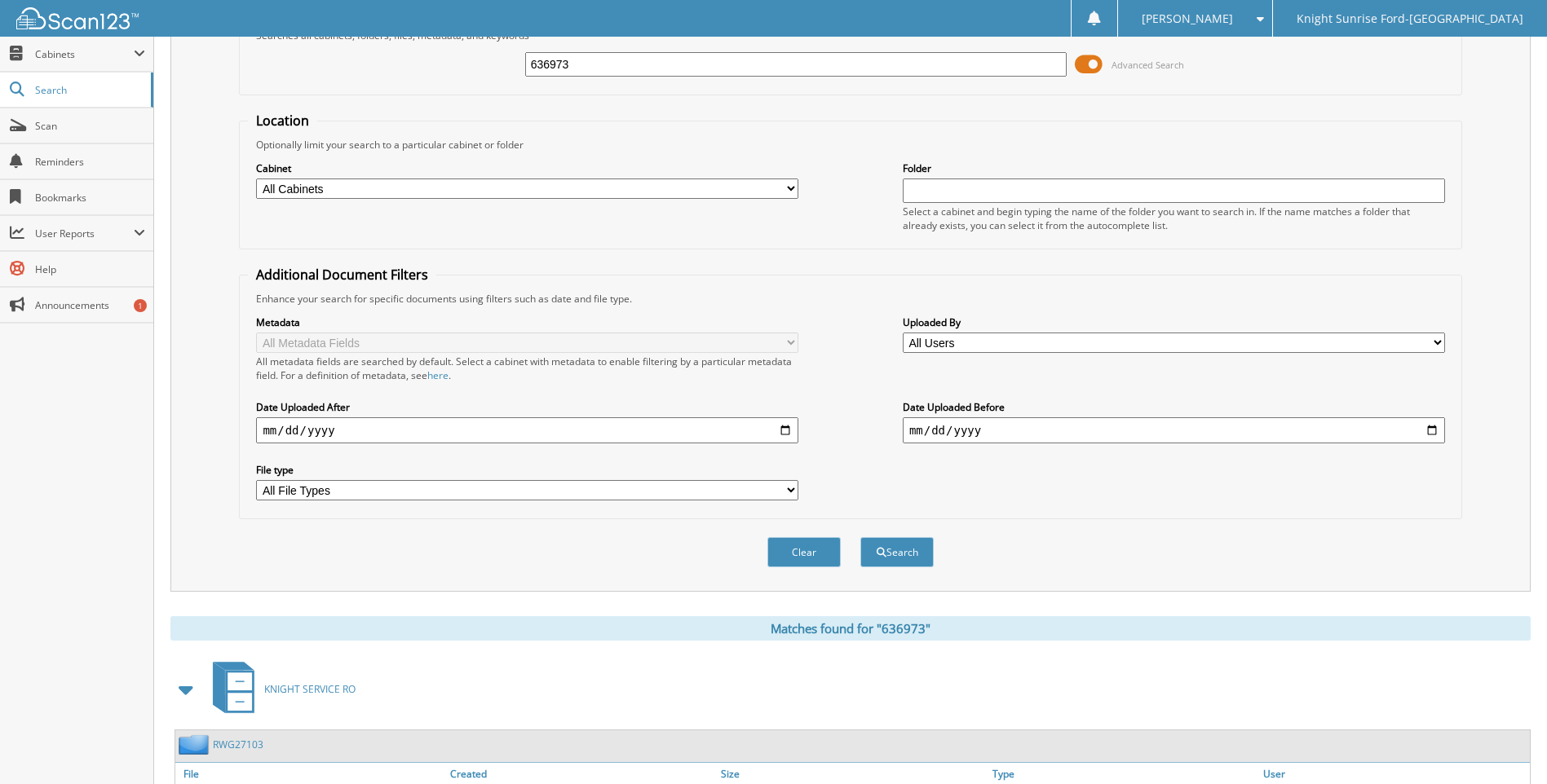
scroll to position [0, 0]
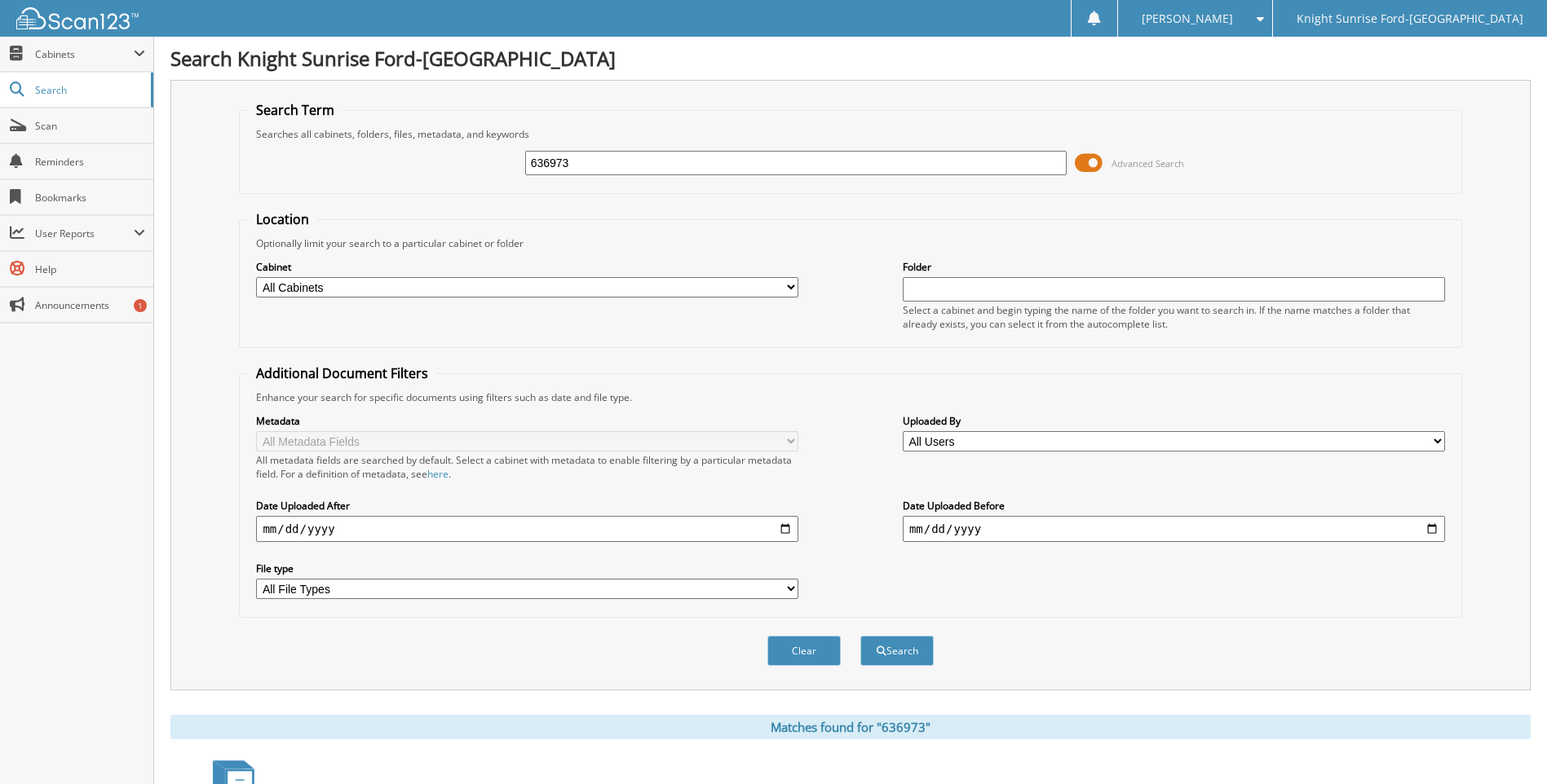
drag, startPoint x: 583, startPoint y: 164, endPoint x: 378, endPoint y: 137, distance: 206.8
click at [378, 137] on fieldset "Search Term Searches all cabinets, folders, files, metadata, and keywords 63697…" at bounding box center [850, 148] width 1222 height 93
type input "638802"
click at [860, 636] on button "Search" at bounding box center [897, 651] width 73 height 30
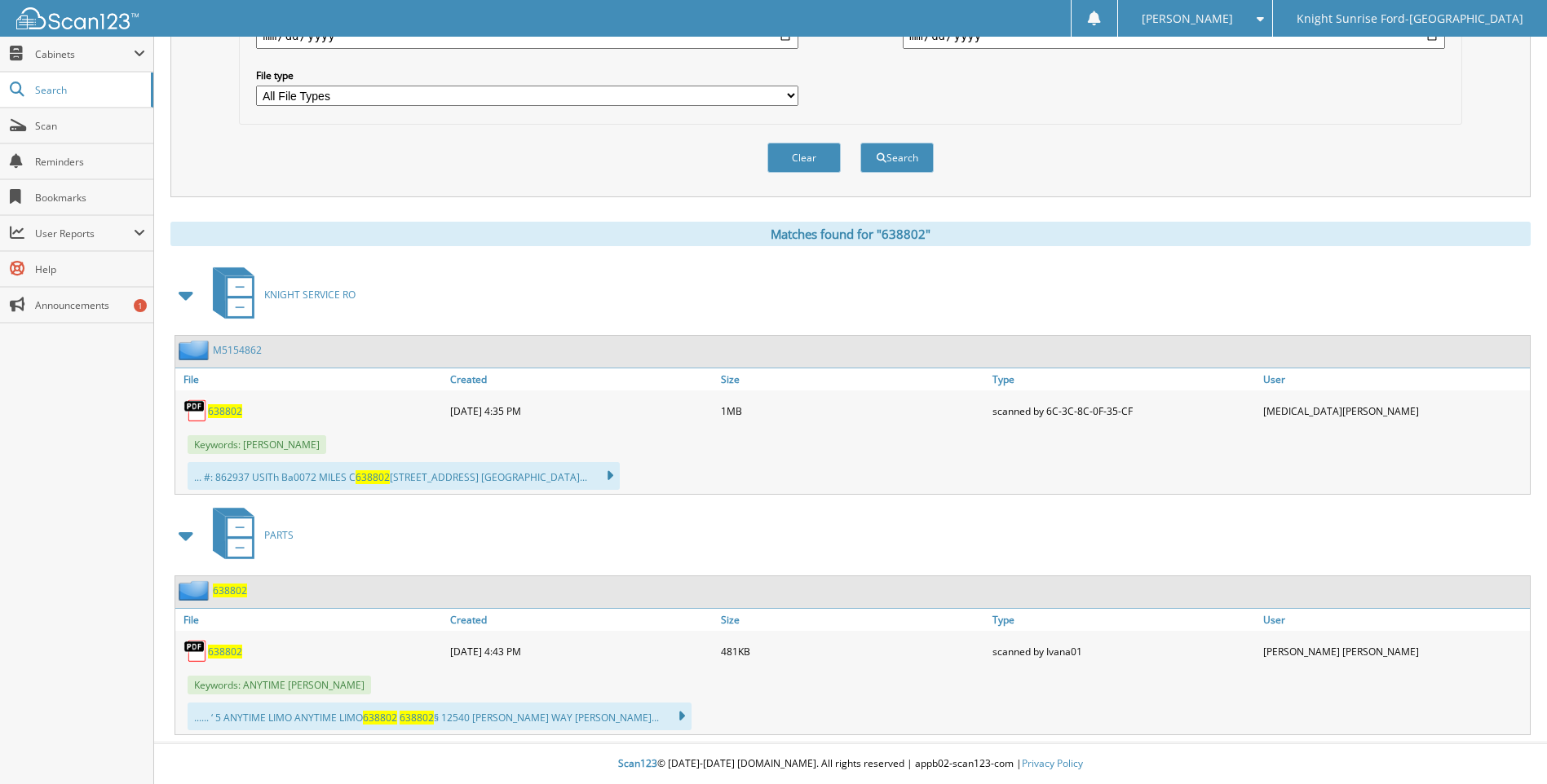
scroll to position [494, 0]
click at [220, 410] on span "638802" at bounding box center [225, 411] width 34 height 14
click at [228, 405] on span "638802" at bounding box center [225, 411] width 34 height 14
